Goal: Transaction & Acquisition: Purchase product/service

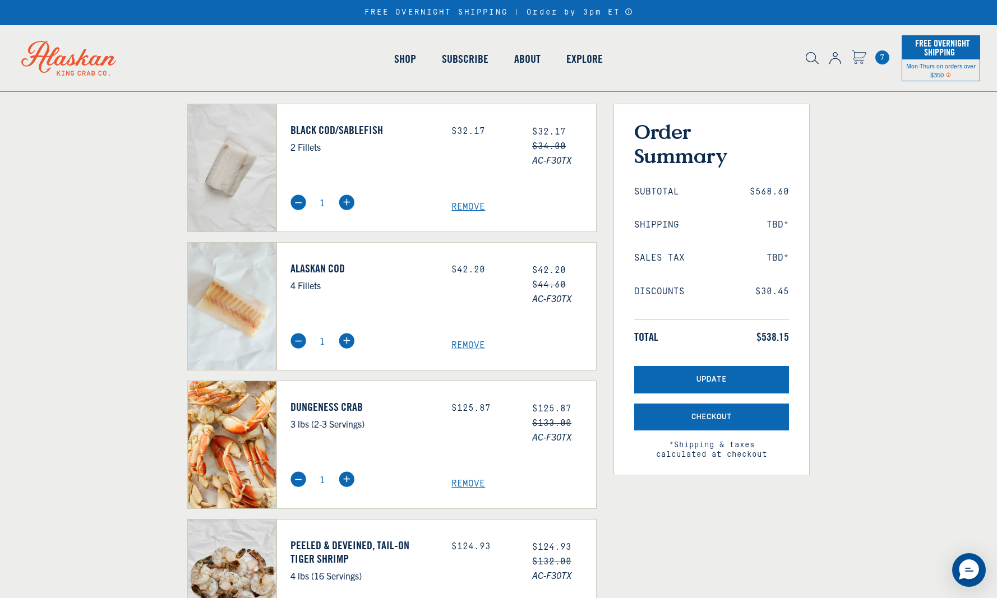
scroll to position [81, 0]
click at [463, 213] on span "Remove" at bounding box center [524, 207] width 145 height 11
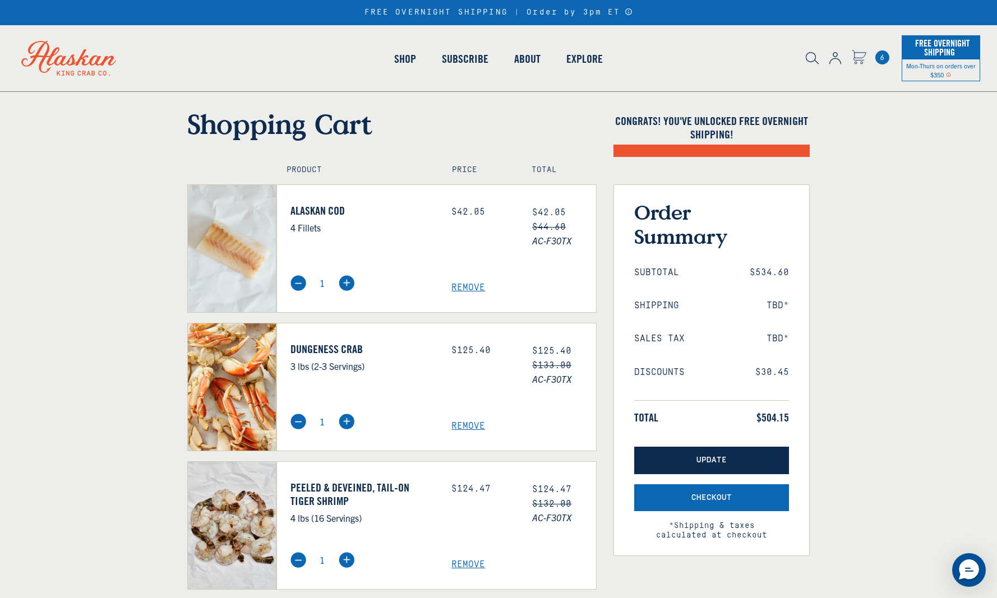
click at [710, 462] on span "Update" at bounding box center [712, 461] width 30 height 10
